Goal: Task Accomplishment & Management: Manage account settings

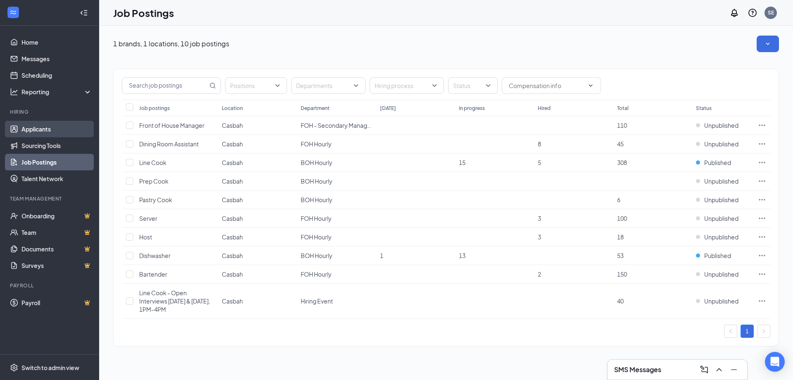
click at [45, 126] on link "Applicants" at bounding box center [56, 129] width 71 height 17
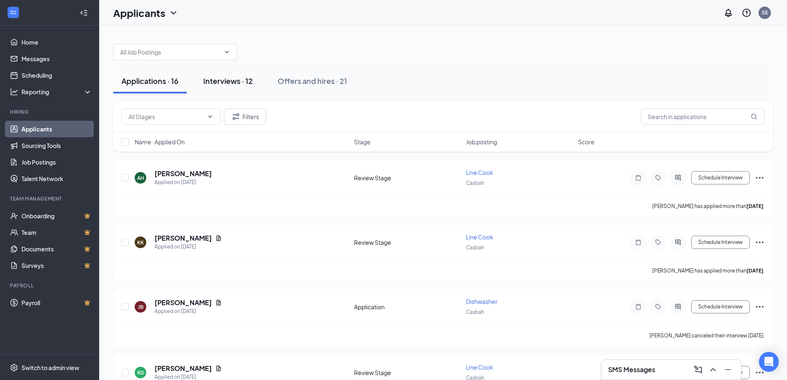
click at [224, 77] on div "Interviews · 12" at bounding box center [228, 81] width 50 height 10
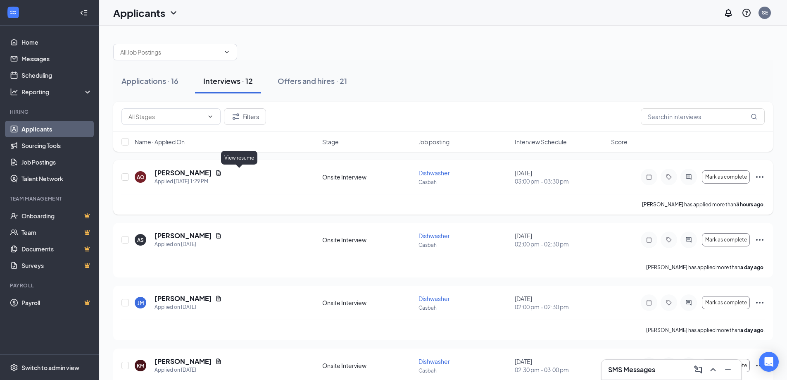
click at [221, 172] on icon "Document" at bounding box center [219, 172] width 5 height 5
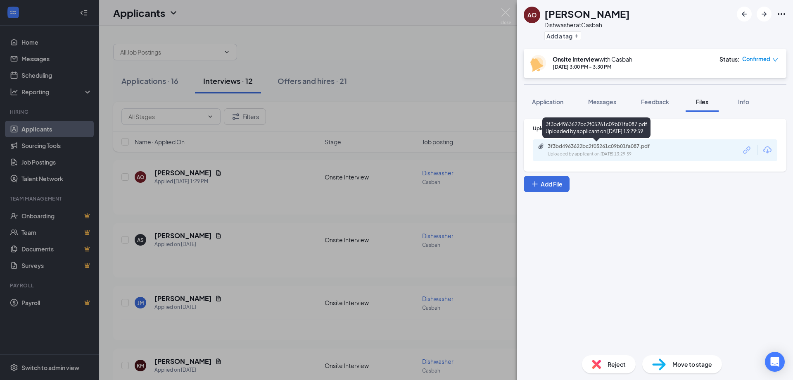
click at [638, 151] on div "Uploaded by applicant on [DATE] 13:29:59" at bounding box center [610, 154] width 124 height 7
click at [555, 103] on span "Application" at bounding box center [547, 101] width 31 height 7
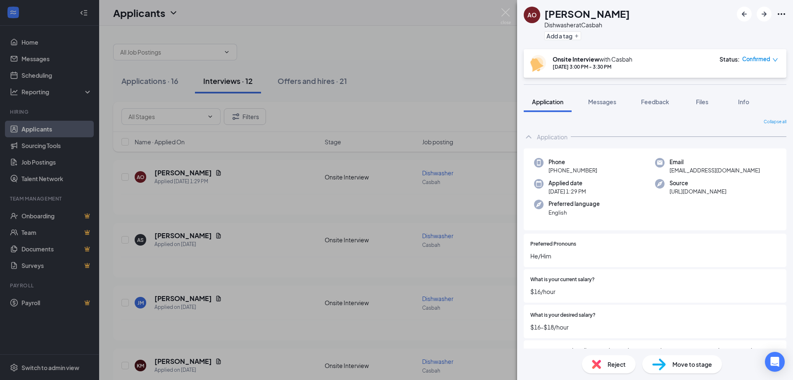
drag, startPoint x: 461, startPoint y: 77, endPoint x: 463, endPoint y: 72, distance: 5.2
click at [463, 72] on div "AO [PERSON_NAME] Dishwasher at [GEOGRAPHIC_DATA] Add a tag Onsite Interview wit…" at bounding box center [396, 190] width 793 height 380
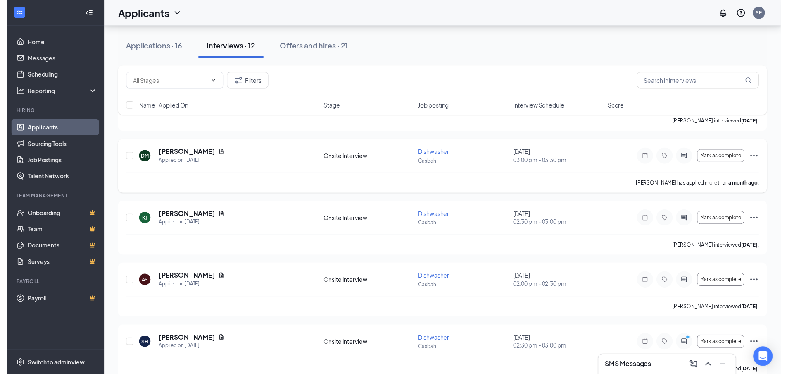
scroll to position [535, 0]
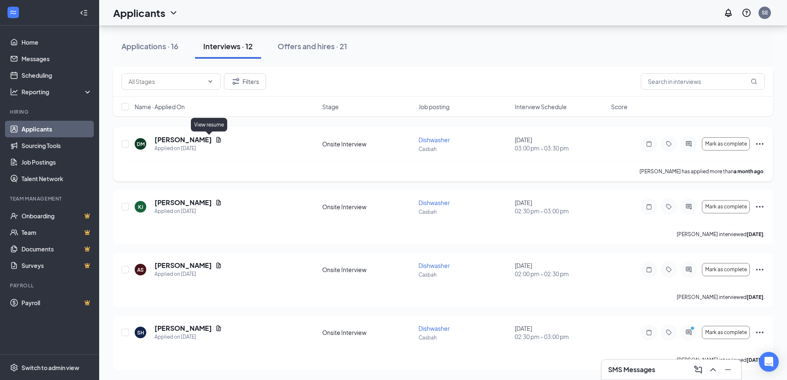
click at [215, 138] on icon "Document" at bounding box center [218, 139] width 7 height 7
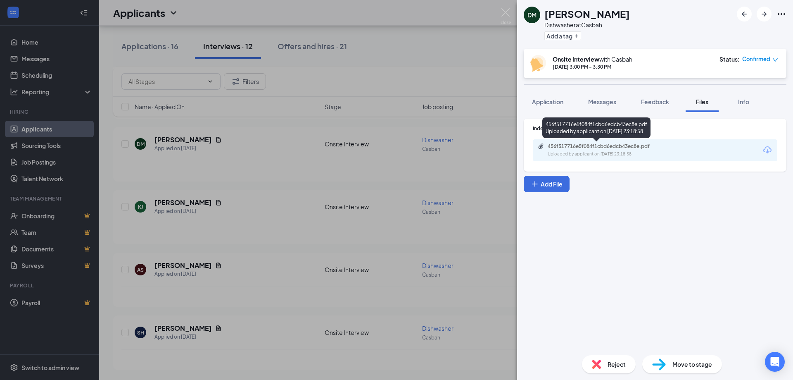
click at [590, 143] on div "456f517716e5f084f1cbd6edcb43ec8e.pdf" at bounding box center [606, 146] width 116 height 7
click at [438, 79] on div "[PERSON_NAME] Dishwasher at Casbah Add a tag Onsite Interview with [PERSON_NAME…" at bounding box center [396, 190] width 793 height 380
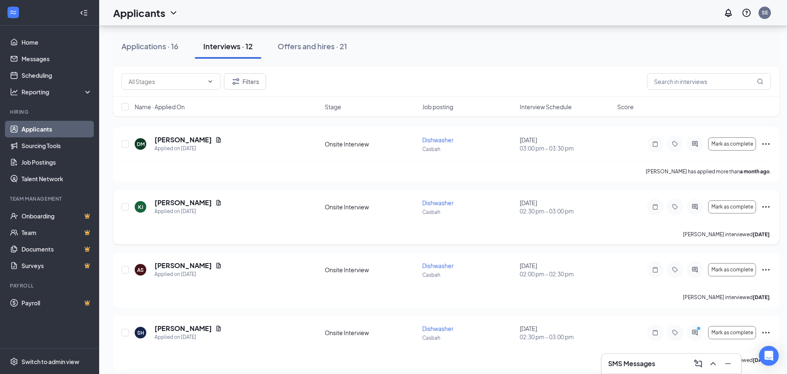
scroll to position [412, 0]
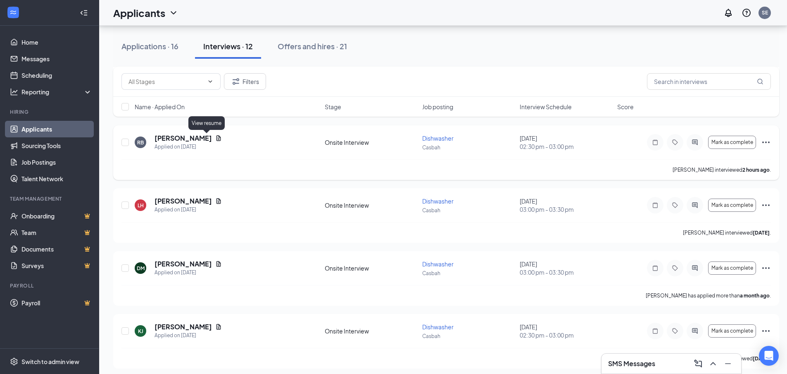
click at [215, 138] on icon "Document" at bounding box center [218, 138] width 7 height 7
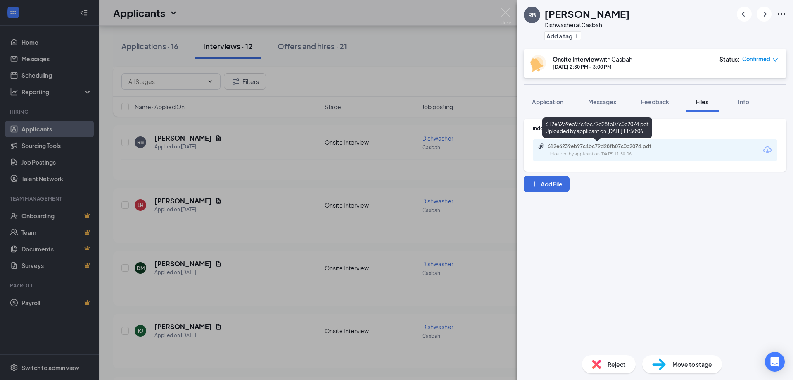
click at [614, 152] on div "Uploaded by applicant on [DATE] 11:50:06" at bounding box center [610, 154] width 124 height 7
click at [443, 107] on div "RB [PERSON_NAME] Dishwasher at [GEOGRAPHIC_DATA] Add a tag Onsite Interview wit…" at bounding box center [396, 190] width 793 height 380
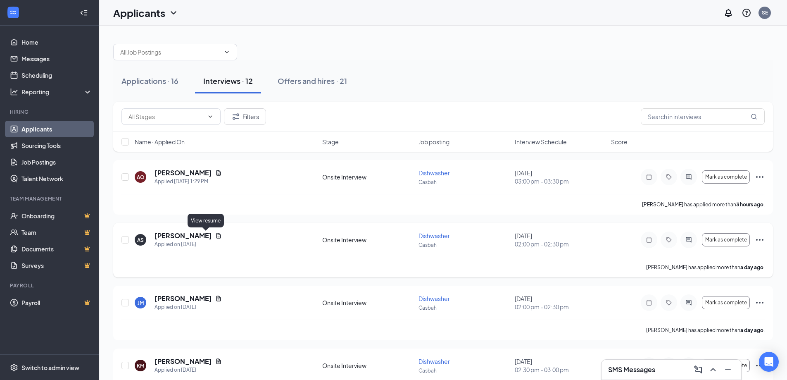
click at [215, 235] on icon "Document" at bounding box center [218, 235] width 7 height 7
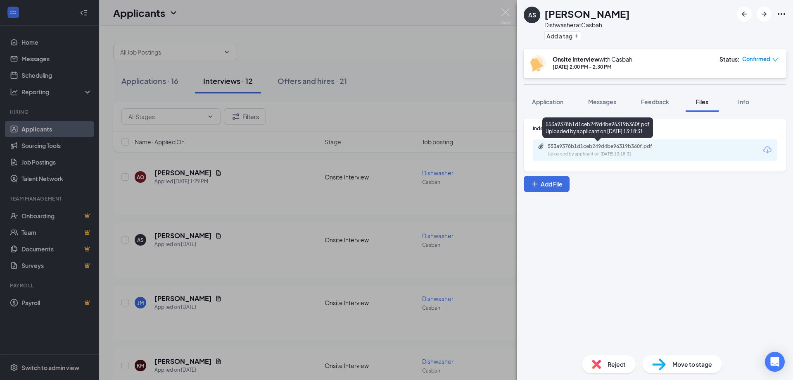
click at [639, 153] on div "Uploaded by applicant on [DATE] 13:18:31" at bounding box center [610, 154] width 124 height 7
click at [324, 212] on div "AS [PERSON_NAME] at Casbah Add a tag Onsite Interview with [PERSON_NAME] [DATE]…" at bounding box center [396, 190] width 793 height 380
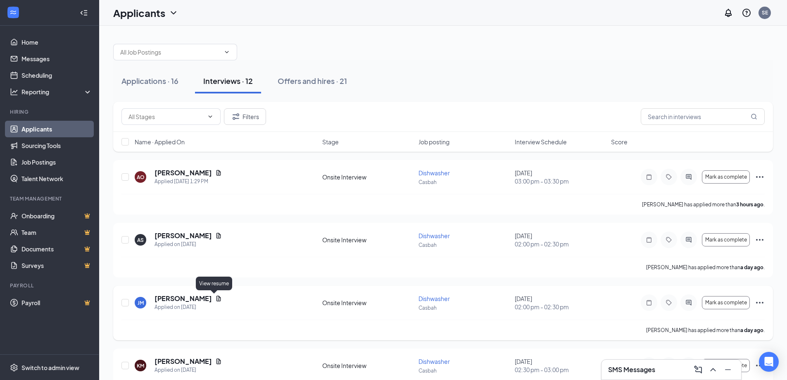
click at [215, 299] on icon "Document" at bounding box center [218, 298] width 7 height 7
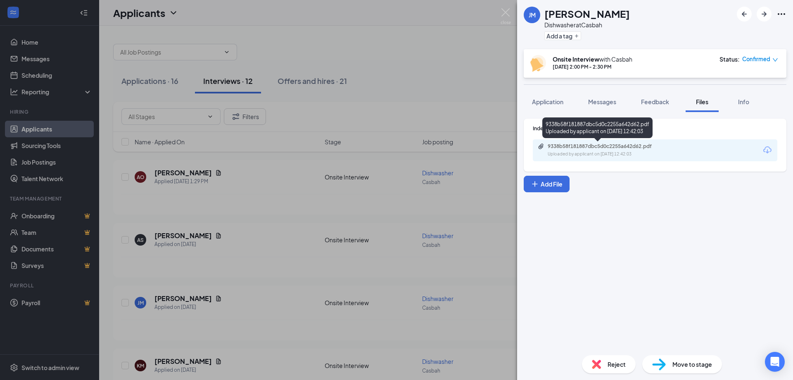
click at [636, 155] on div "Uploaded by applicant on [DATE] 12:42:03" at bounding box center [610, 154] width 124 height 7
click at [346, 72] on div "JM [PERSON_NAME] Dishwasher at [GEOGRAPHIC_DATA] Add a tag Onsite Interview wit…" at bounding box center [396, 190] width 793 height 380
